Goal: Information Seeking & Learning: Learn about a topic

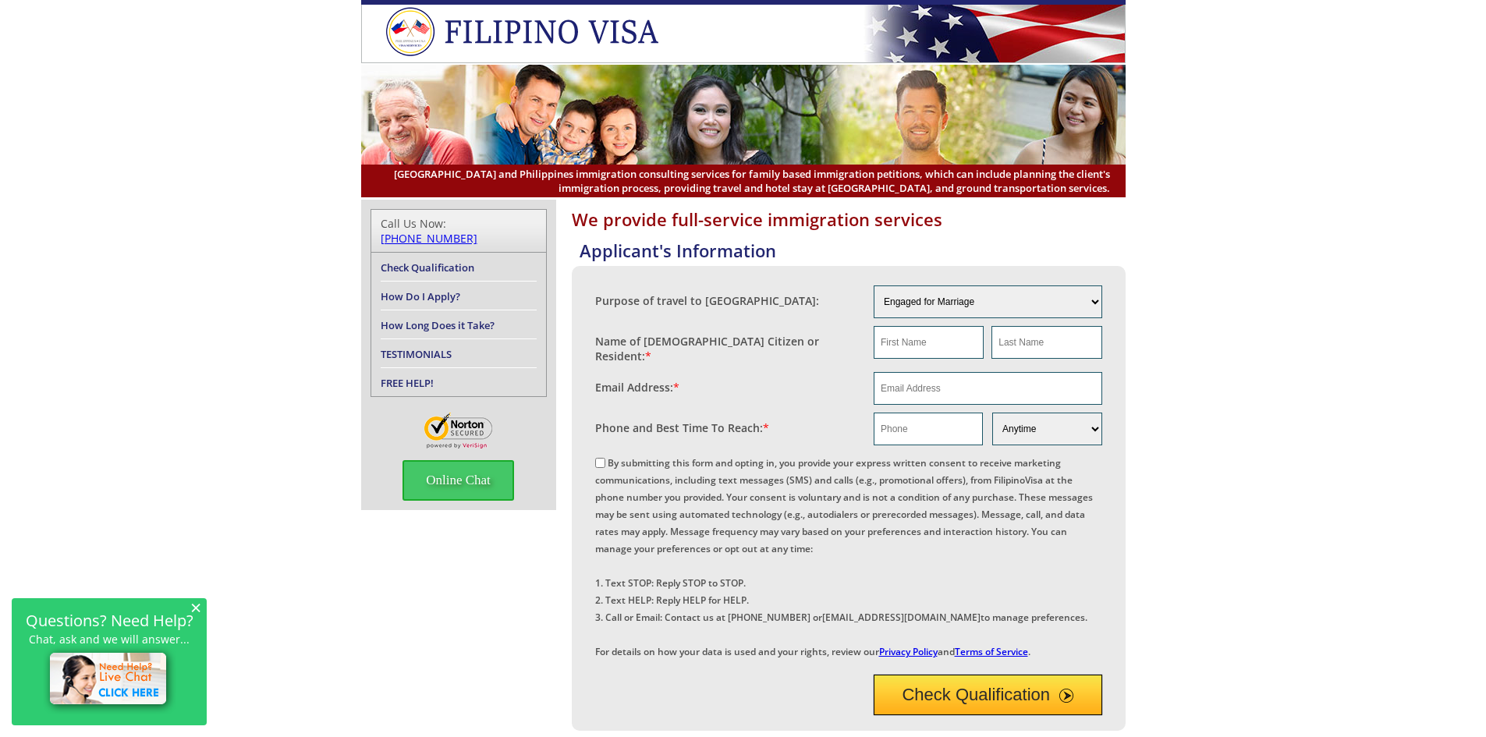
click at [92, 283] on div "We provide full-service immigration services Applicant's Information Purpose of…" at bounding box center [743, 598] width 1486 height 796
click at [125, 270] on div "We provide full-service immigration services Applicant's Information Purpose of…" at bounding box center [743, 598] width 1486 height 796
click at [204, 243] on div "We provide full-service immigration services Applicant's Information Purpose of…" at bounding box center [743, 598] width 1486 height 796
click at [179, 268] on div "We provide full-service immigration services Applicant's Information Purpose of…" at bounding box center [743, 598] width 1486 height 796
click at [178, 272] on div "We provide full-service immigration services Applicant's Information Purpose of…" at bounding box center [743, 598] width 1486 height 796
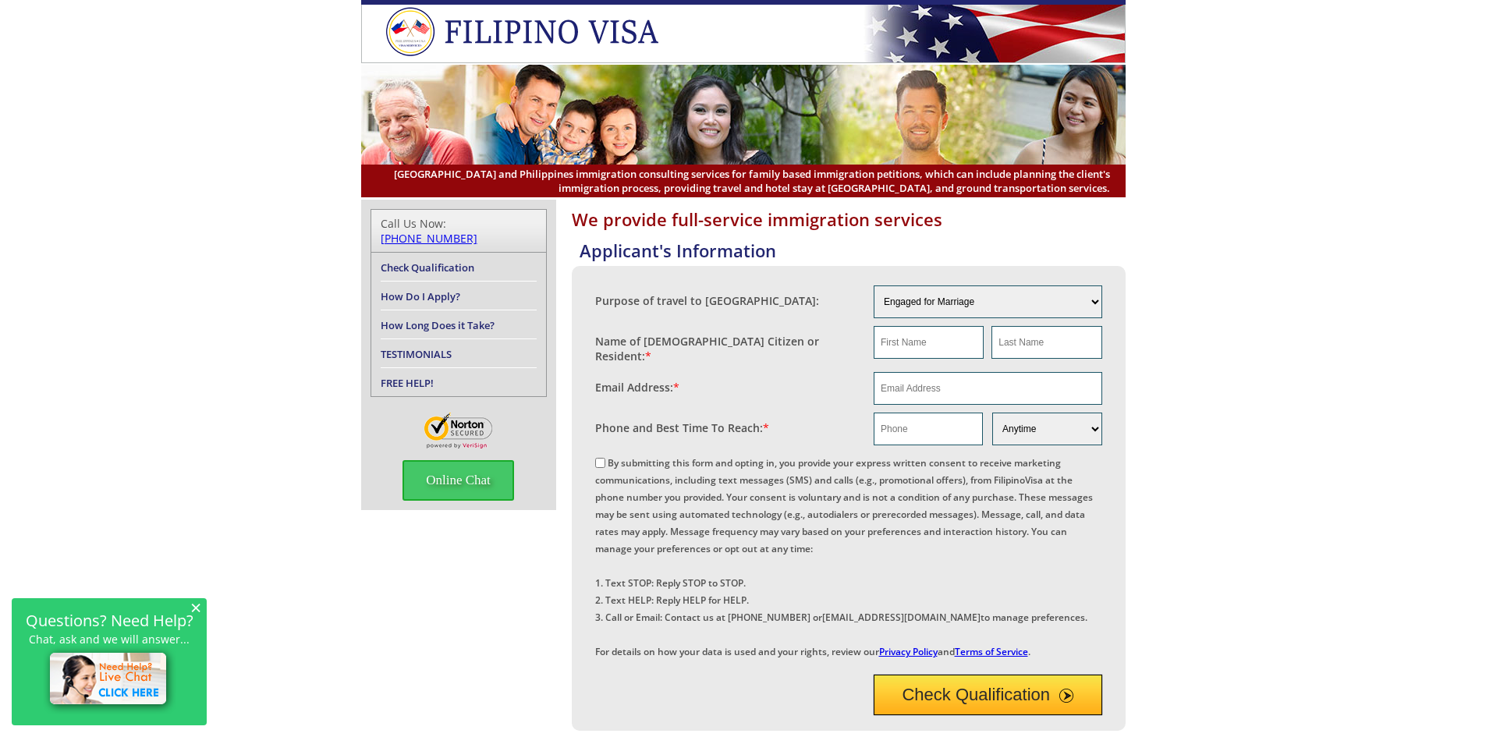
click at [178, 272] on div "We provide full-service immigration services Applicant's Information Purpose of…" at bounding box center [743, 598] width 1486 height 796
click at [179, 271] on div "We provide full-service immigration services Applicant's Information Purpose of…" at bounding box center [743, 598] width 1486 height 796
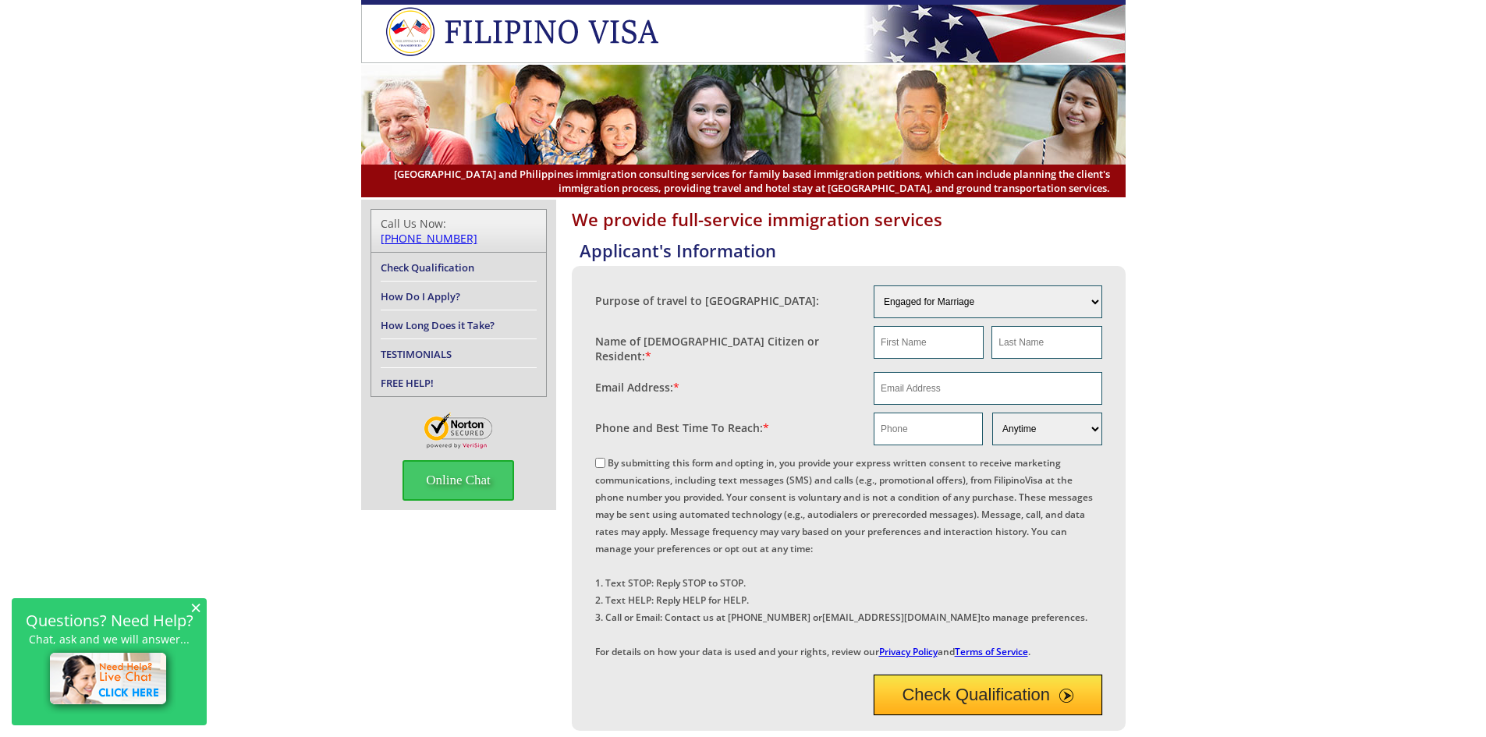
click at [179, 271] on div "We provide full-service immigration services Applicant's Information Purpose of…" at bounding box center [743, 598] width 1486 height 796
click at [194, 268] on div "We provide full-service immigration services Applicant's Information Purpose of…" at bounding box center [743, 598] width 1486 height 796
click at [1266, 339] on div "We provide full-service immigration services Applicant's Information Purpose of…" at bounding box center [743, 598] width 1486 height 796
